Goal: Task Accomplishment & Management: Complete application form

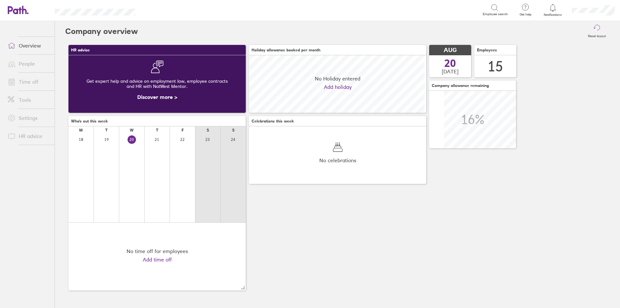
scroll to position [57, 177]
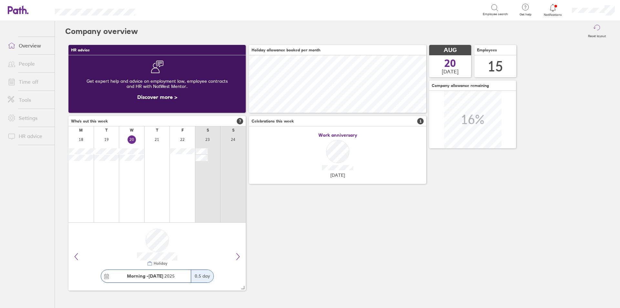
click at [31, 80] on link "Time off" at bounding box center [29, 81] width 52 height 13
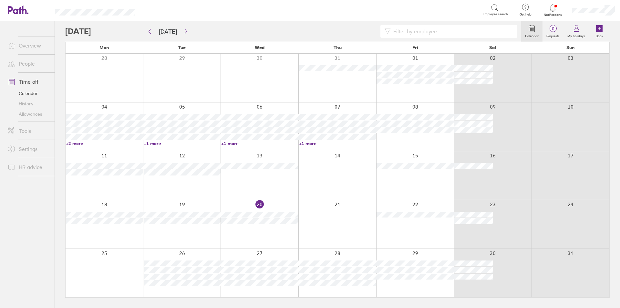
click at [278, 256] on div at bounding box center [259, 273] width 78 height 48
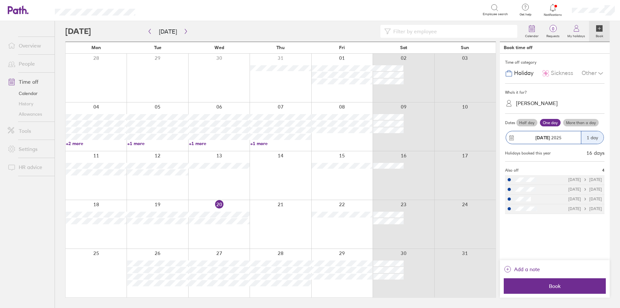
click at [241, 257] on div at bounding box center [218, 273] width 61 height 48
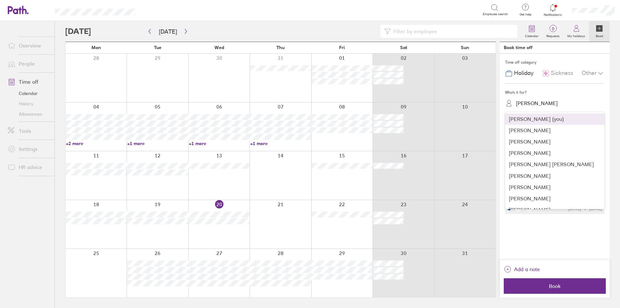
click at [540, 104] on div "Rachel Hunt" at bounding box center [537, 103] width 42 height 6
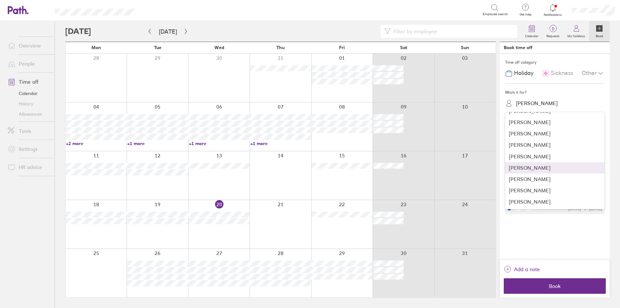
click at [528, 167] on div "Paul Anderson" at bounding box center [554, 167] width 99 height 11
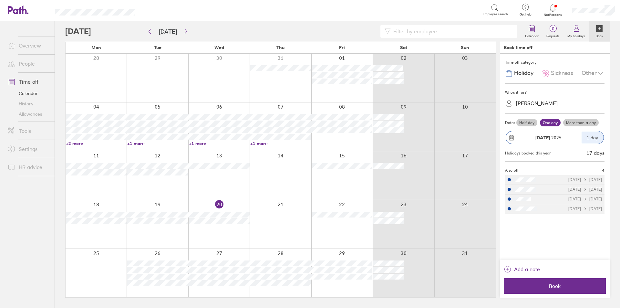
click at [583, 124] on label "More than a day" at bounding box center [581, 123] width 36 height 8
click at [0, 0] on input "More than a day" at bounding box center [0, 0] width 0 height 0
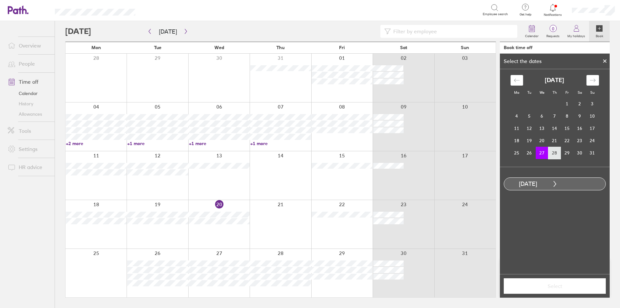
click at [555, 152] on td "28" at bounding box center [554, 153] width 13 height 12
click at [565, 287] on span "Select" at bounding box center [554, 286] width 93 height 6
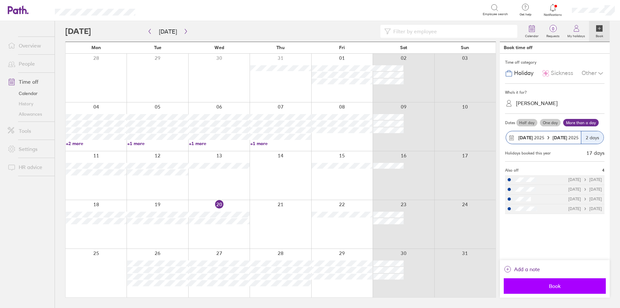
click at [553, 286] on span "Book" at bounding box center [554, 286] width 93 height 6
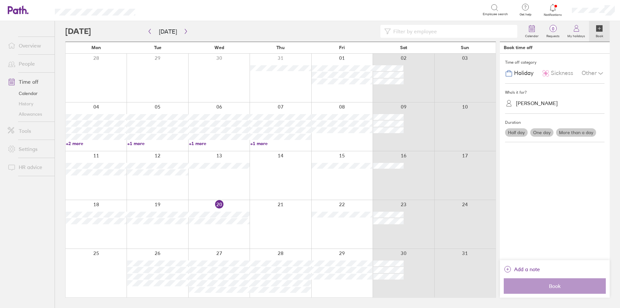
click at [553, 5] on icon at bounding box center [553, 8] width 8 height 8
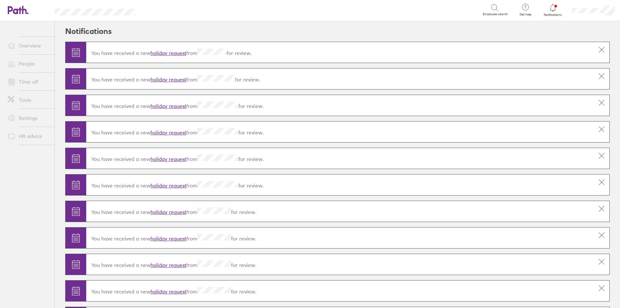
click at [370, 11] on div "Search" at bounding box center [315, 10] width 333 height 10
